Goal: Find specific page/section: Find specific page/section

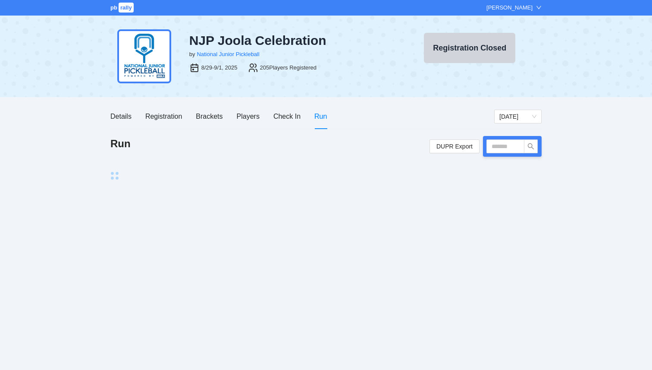
click at [124, 10] on span "rally" at bounding box center [126, 8] width 15 height 10
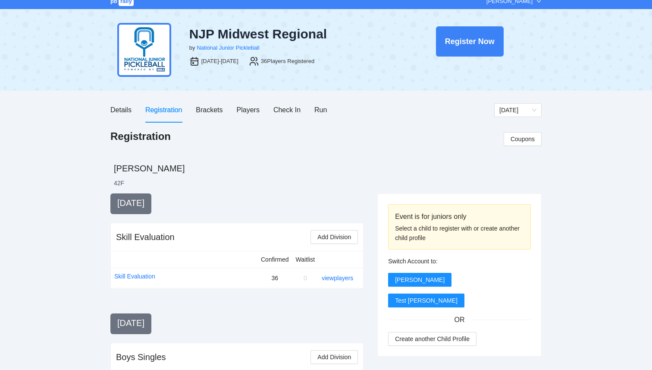
scroll to position [7, 0]
click at [253, 108] on div "Players" at bounding box center [248, 109] width 23 height 11
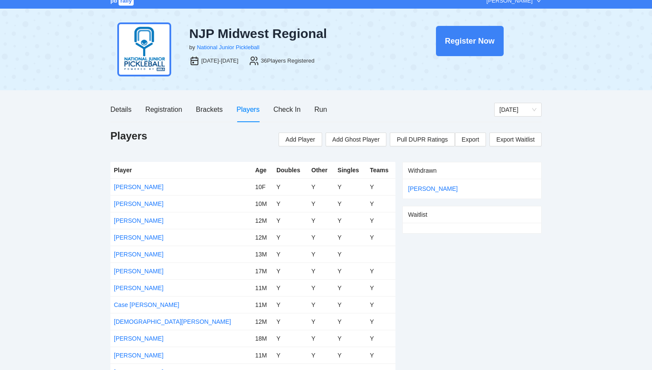
scroll to position [0, 0]
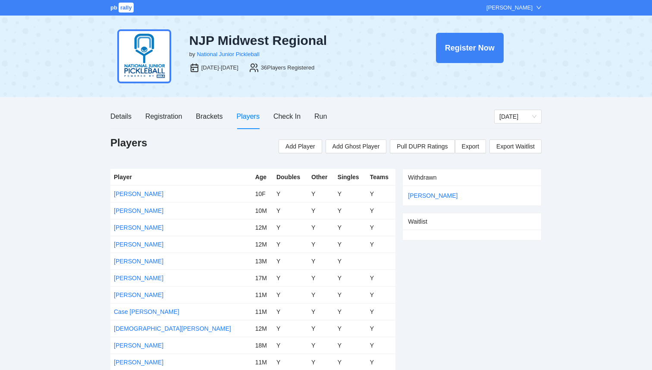
click at [120, 5] on span "rally" at bounding box center [126, 8] width 15 height 10
